Goal: Task Accomplishment & Management: Manage account settings

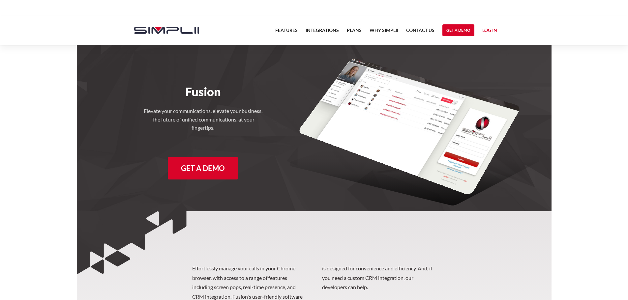
click at [488, 29] on link "Log in" at bounding box center [489, 31] width 15 height 10
click at [474, 50] on link "Manager Portal" at bounding box center [476, 50] width 42 height 11
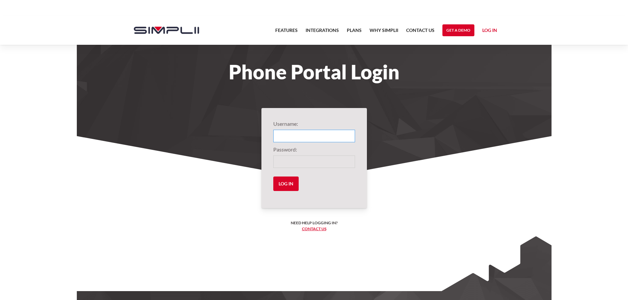
click at [311, 131] on input "Login" at bounding box center [314, 136] width 82 height 13
type input "s"
click at [308, 139] on input "Login" at bounding box center [314, 136] width 82 height 13
